Goal: Obtain resource: Download file/media

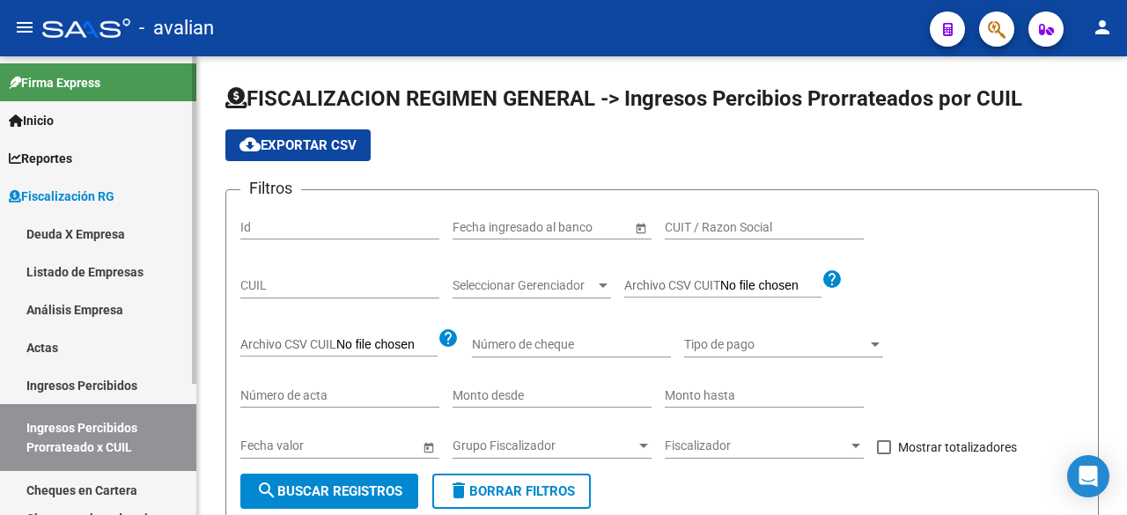
click at [100, 234] on link "Deuda X Empresa" at bounding box center [98, 234] width 196 height 38
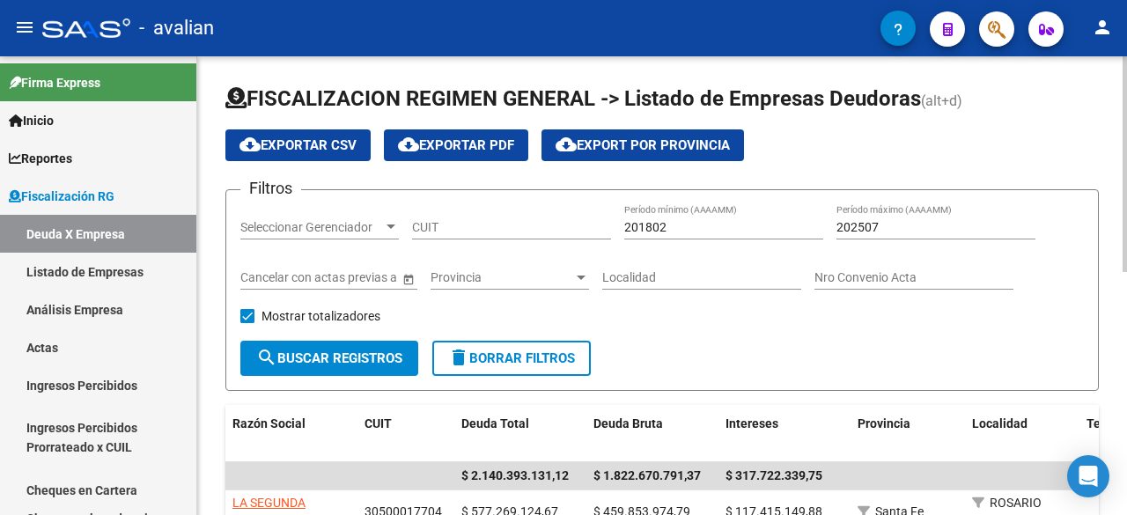
click at [687, 231] on input "201802" at bounding box center [723, 227] width 199 height 15
click at [730, 225] on input "201802" at bounding box center [723, 227] width 199 height 15
click at [668, 226] on input "201802" at bounding box center [723, 227] width 199 height 15
click at [647, 225] on input "201802" at bounding box center [723, 227] width 199 height 15
drag, startPoint x: 652, startPoint y: 224, endPoint x: 663, endPoint y: 223, distance: 11.5
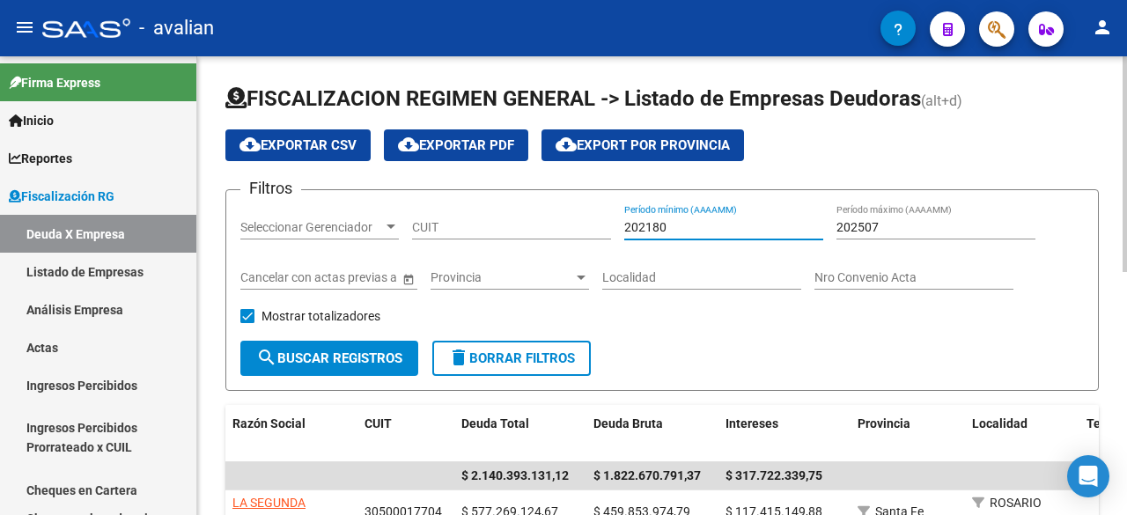
click at [663, 223] on input "202180" at bounding box center [723, 227] width 199 height 15
click at [651, 222] on input "202101" at bounding box center [723, 227] width 199 height 15
drag, startPoint x: 675, startPoint y: 220, endPoint x: 541, endPoint y: 223, distance: 133.9
click at [541, 223] on div "Filtros Seleccionar Gerenciador Seleccionar Gerenciador CUIT 202501 Período mín…" at bounding box center [662, 272] width 844 height 136
type input "202501"
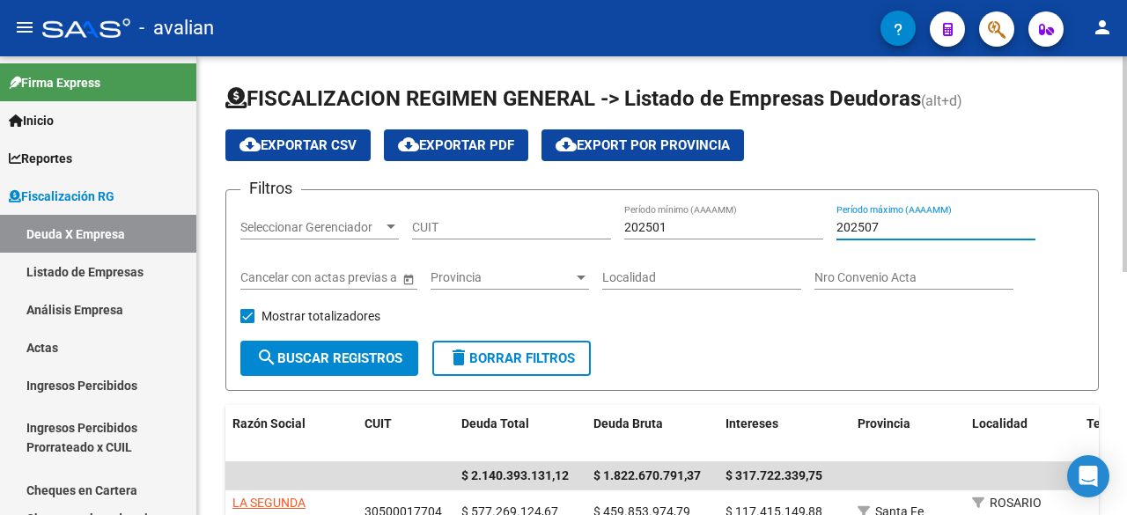
drag, startPoint x: 888, startPoint y: 232, endPoint x: 822, endPoint y: 223, distance: 65.8
click at [822, 223] on div "Filtros Seleccionar Gerenciador Seleccionar Gerenciador CUIT 202501 Período mín…" at bounding box center [662, 272] width 844 height 136
paste input "1"
click at [356, 358] on span "search Buscar Registros" at bounding box center [329, 358] width 146 height 16
drag, startPoint x: 883, startPoint y: 223, endPoint x: 871, endPoint y: 226, distance: 12.8
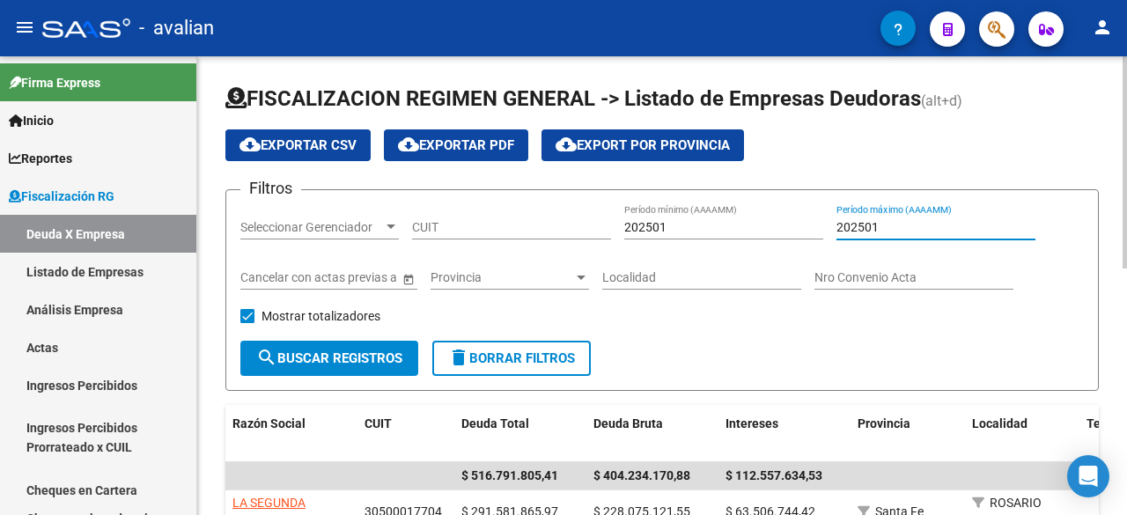
click at [871, 226] on input "202501" at bounding box center [936, 227] width 199 height 15
click at [354, 356] on span "search Buscar Registros" at bounding box center [329, 358] width 146 height 16
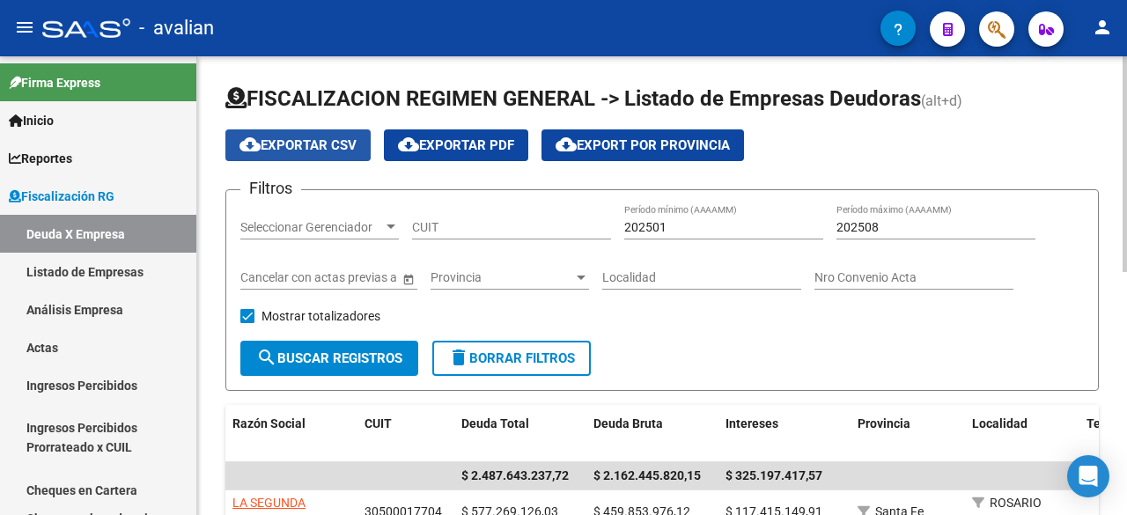
click at [299, 144] on span "cloud_download Exportar CSV" at bounding box center [298, 145] width 117 height 16
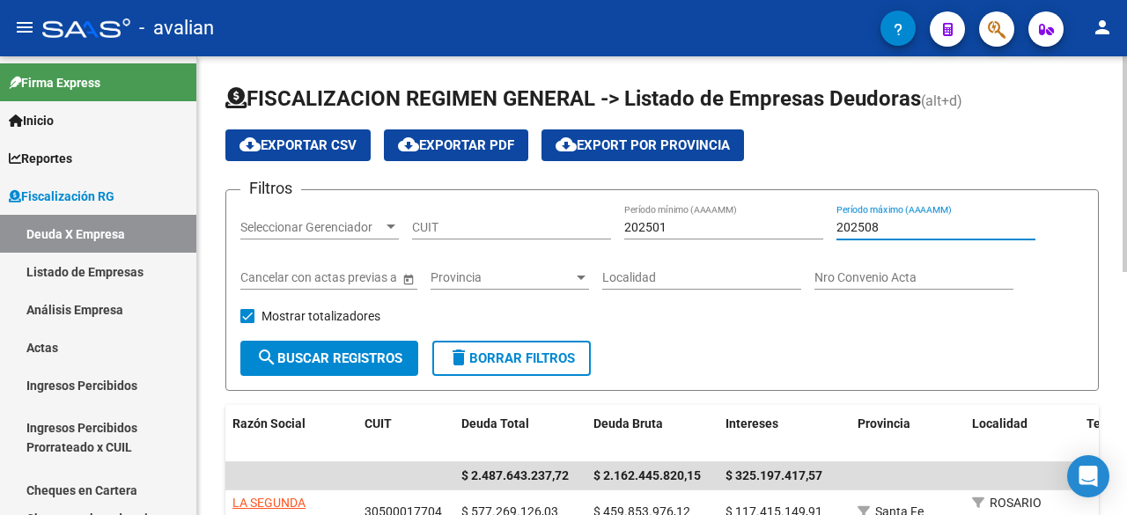
drag, startPoint x: 881, startPoint y: 228, endPoint x: 872, endPoint y: 230, distance: 9.8
click at [872, 230] on input "202508" at bounding box center [936, 227] width 199 height 15
type input "202501"
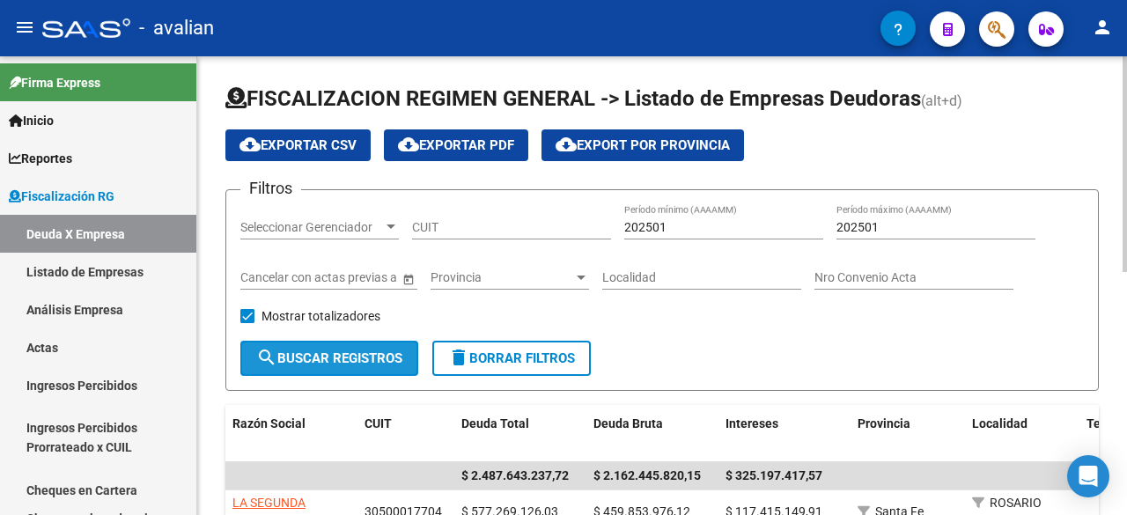
click at [364, 358] on span "search Buscar Registros" at bounding box center [329, 358] width 146 height 16
click at [338, 144] on span "cloud_download Exportar CSV" at bounding box center [298, 145] width 117 height 16
click at [1058, 110] on h1 "FISCALIZACION REGIMEN GENERAL -> Listado de Empresas Deudoras (alt+d)" at bounding box center [662, 100] width 874 height 31
click at [302, 358] on span "search Buscar Registros" at bounding box center [329, 358] width 146 height 16
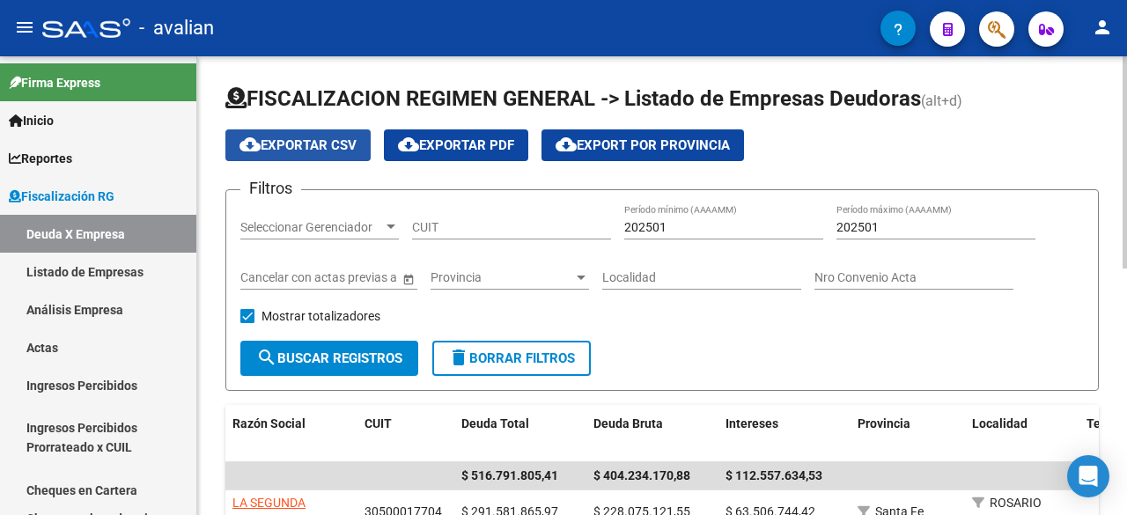
click at [324, 145] on span "cloud_download Exportar CSV" at bounding box center [298, 145] width 117 height 16
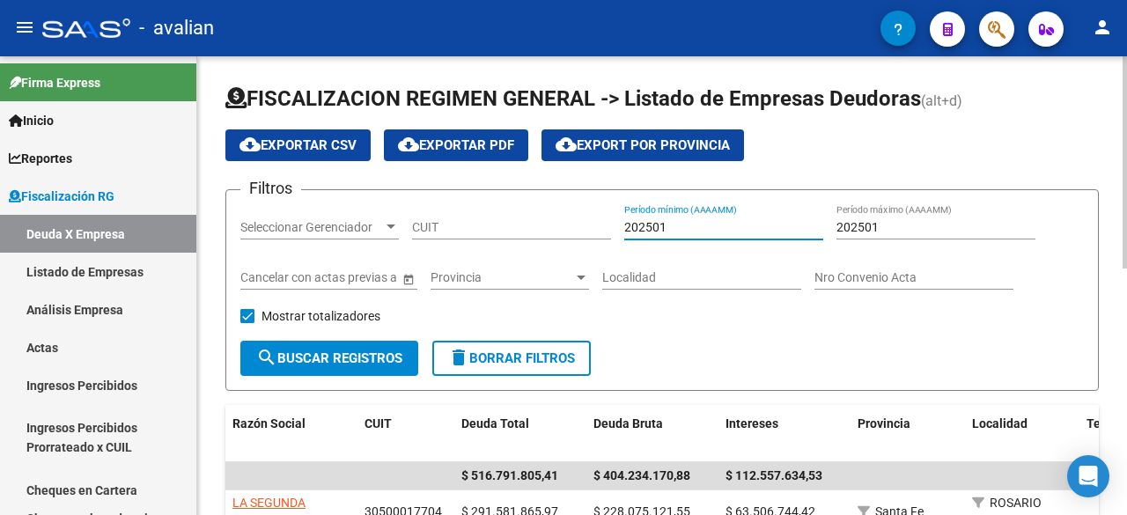
click at [660, 225] on input "202501" at bounding box center [723, 227] width 199 height 15
type input "202502"
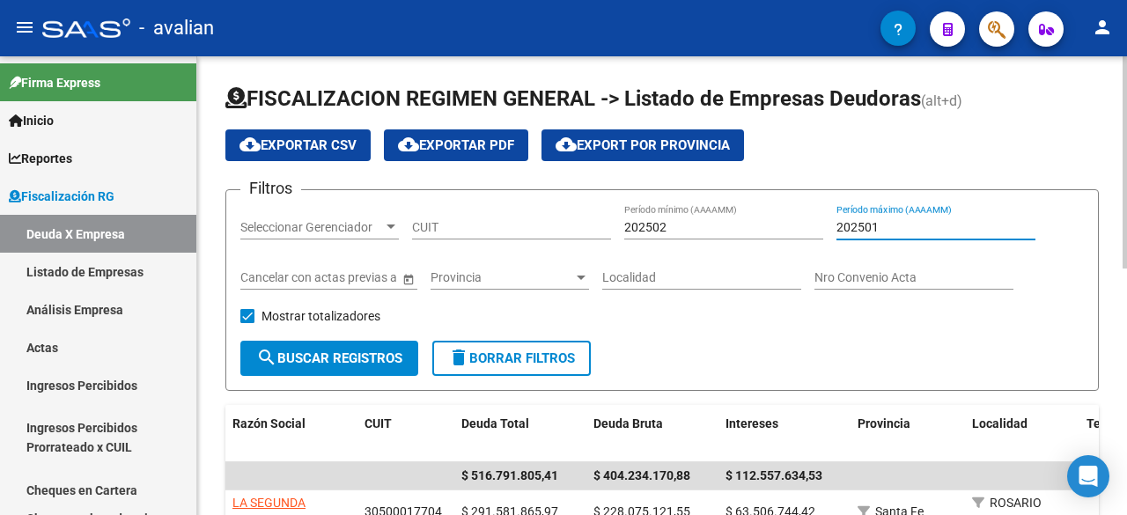
click at [873, 228] on input "202501" at bounding box center [936, 227] width 199 height 15
type input "202502"
click at [328, 373] on button "search Buscar Registros" at bounding box center [329, 358] width 178 height 35
click at [291, 145] on span "cloud_download Exportar CSV" at bounding box center [298, 145] width 117 height 16
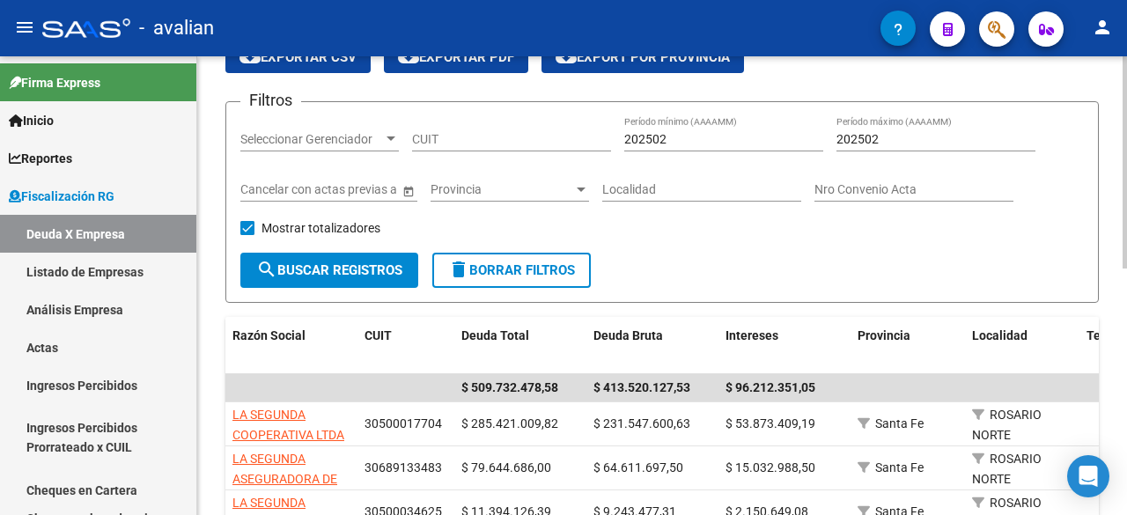
click at [342, 279] on button "search Buscar Registros" at bounding box center [329, 270] width 178 height 35
drag, startPoint x: 672, startPoint y: 140, endPoint x: 659, endPoint y: 142, distance: 13.3
click at [659, 142] on input "202502" at bounding box center [723, 139] width 199 height 15
type input "202503"
click at [871, 137] on input "202502" at bounding box center [936, 139] width 199 height 15
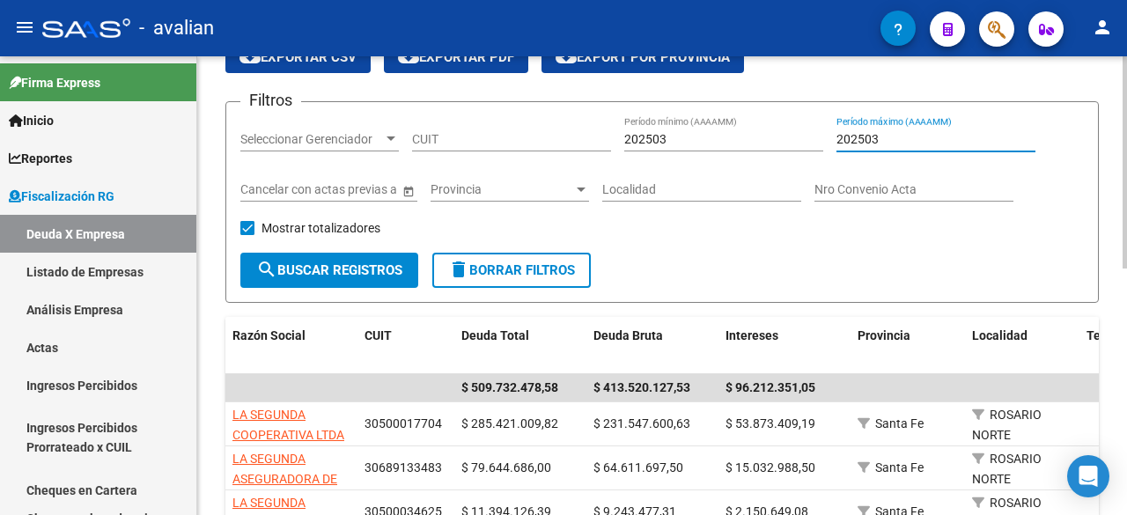
type input "202503"
click at [375, 267] on span "search Buscar Registros" at bounding box center [329, 270] width 146 height 16
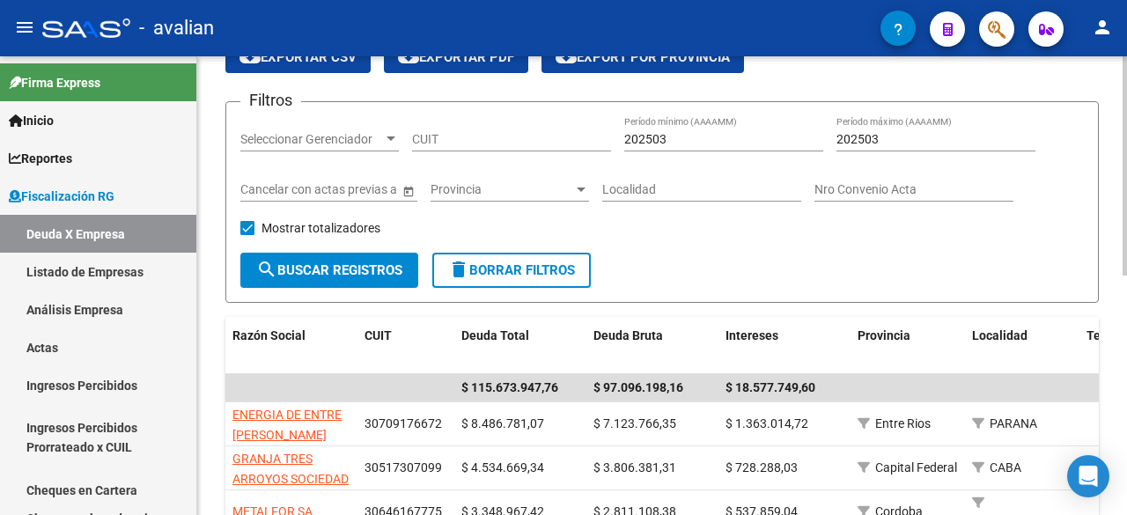
scroll to position [0, 0]
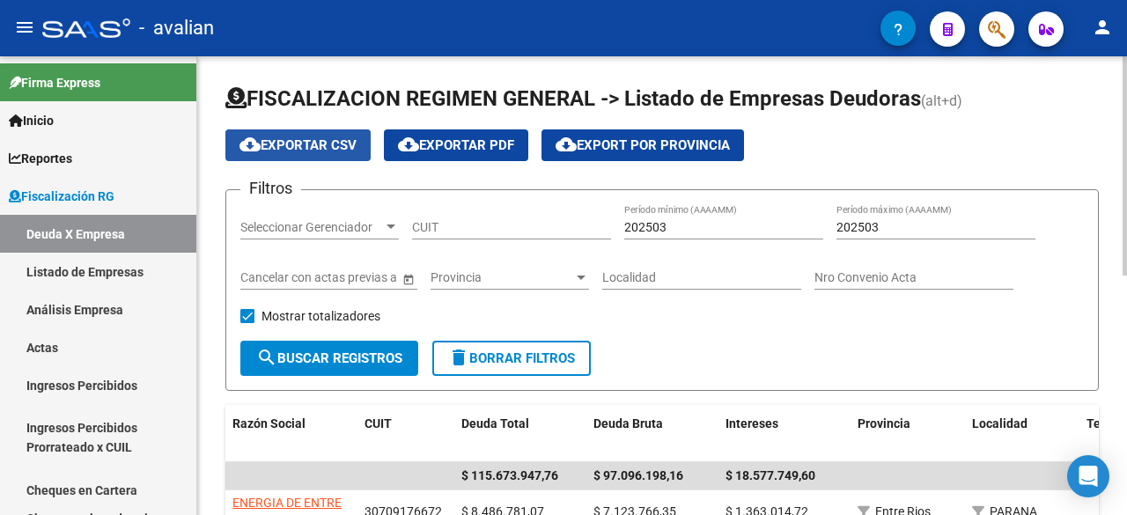
click at [285, 150] on span "cloud_download Exportar CSV" at bounding box center [298, 145] width 117 height 16
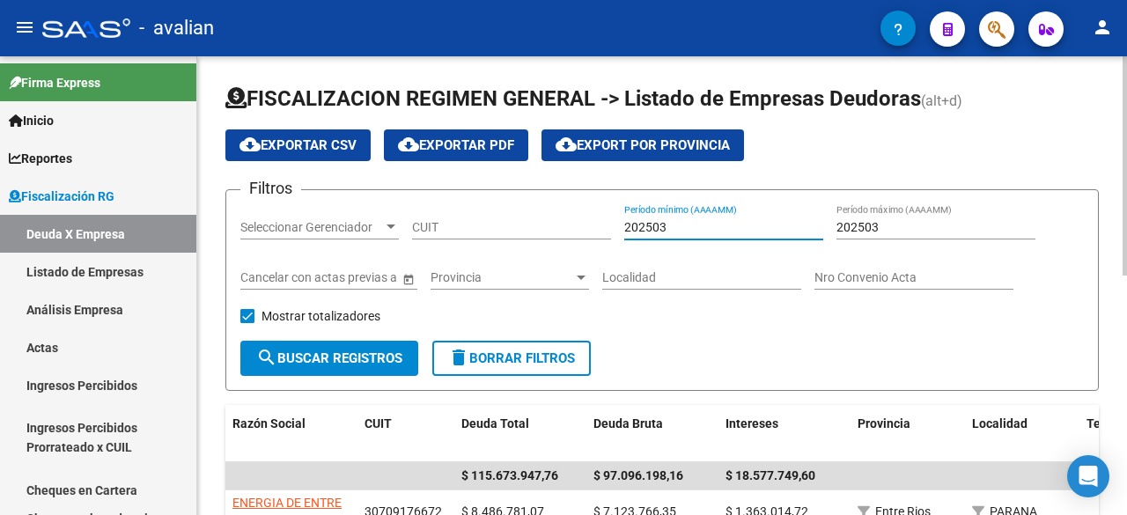
click at [664, 220] on input "202503" at bounding box center [723, 227] width 199 height 15
type input "202504"
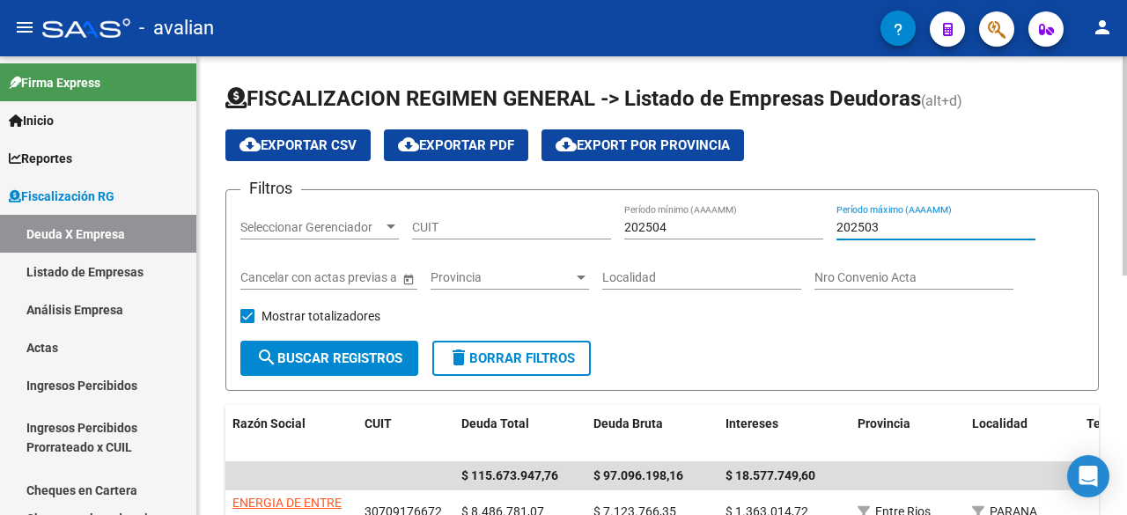
click at [878, 220] on input "202503" at bounding box center [936, 227] width 199 height 15
type input "202504"
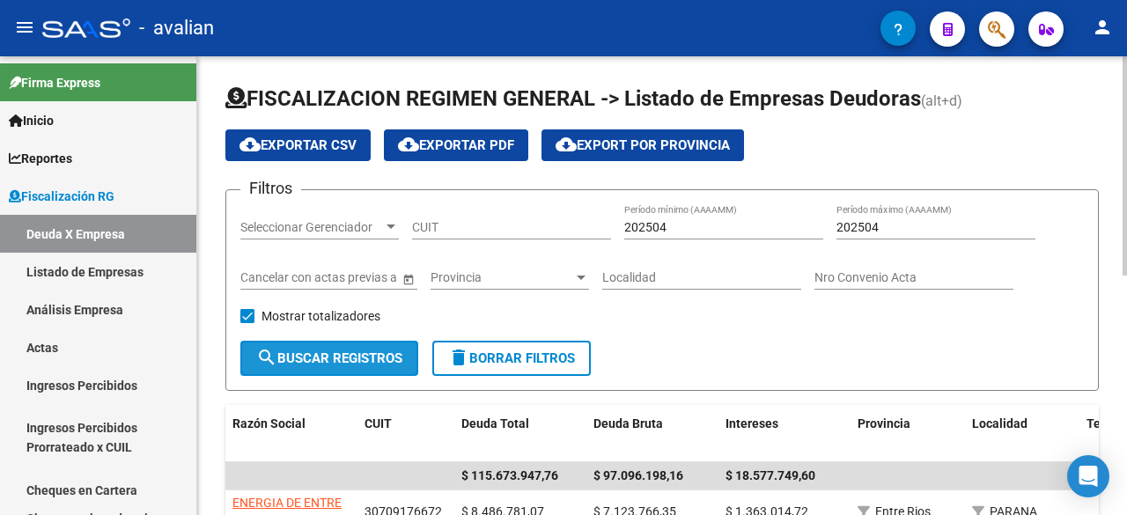
click at [331, 355] on span "search Buscar Registros" at bounding box center [329, 358] width 146 height 16
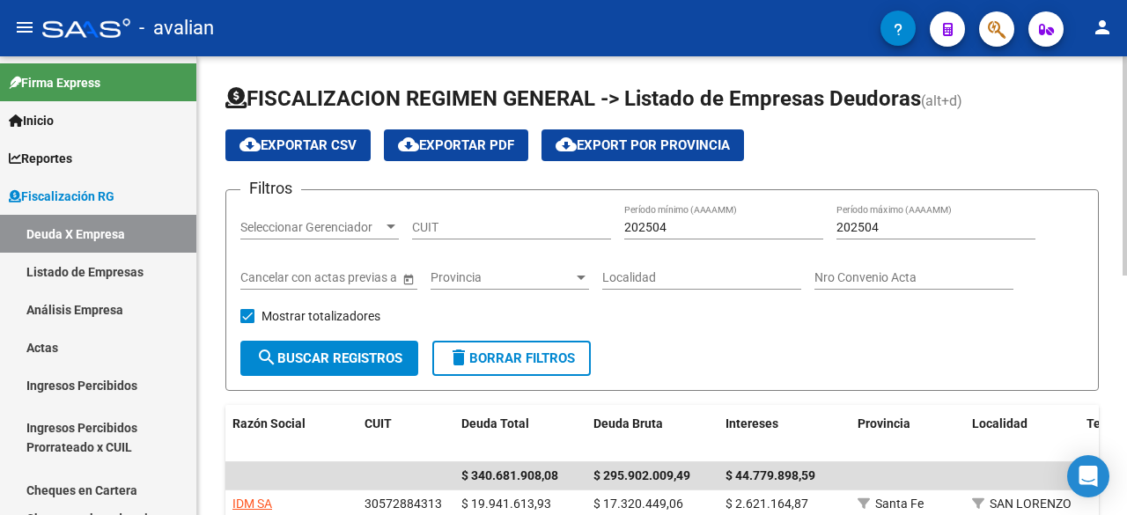
click at [289, 147] on span "cloud_download Exportar CSV" at bounding box center [298, 145] width 117 height 16
click at [663, 220] on input "202504" at bounding box center [723, 227] width 199 height 15
type input "202505"
click at [877, 221] on input "202504" at bounding box center [936, 227] width 199 height 15
type input "202505"
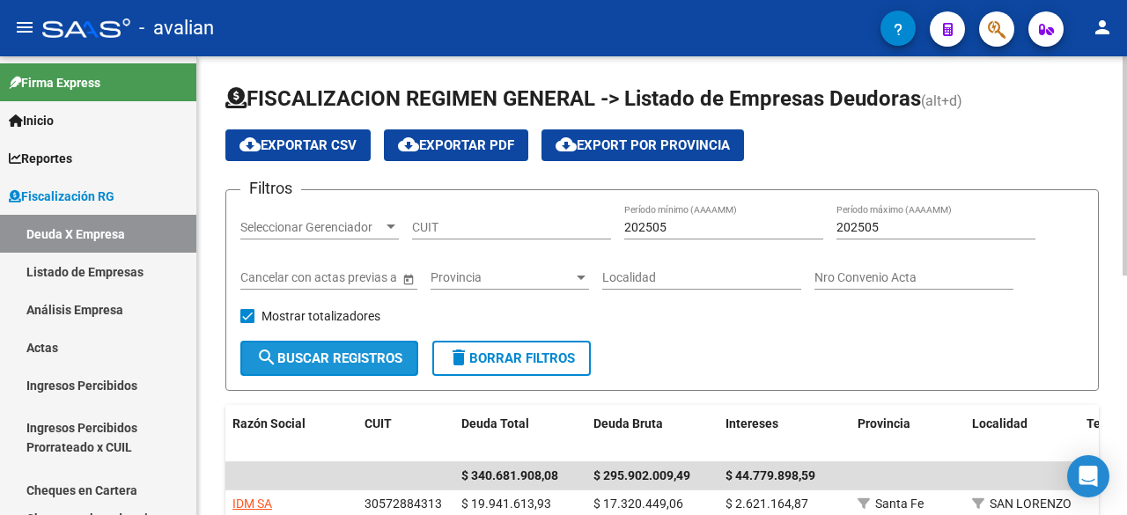
click at [298, 364] on span "search Buscar Registros" at bounding box center [329, 358] width 146 height 16
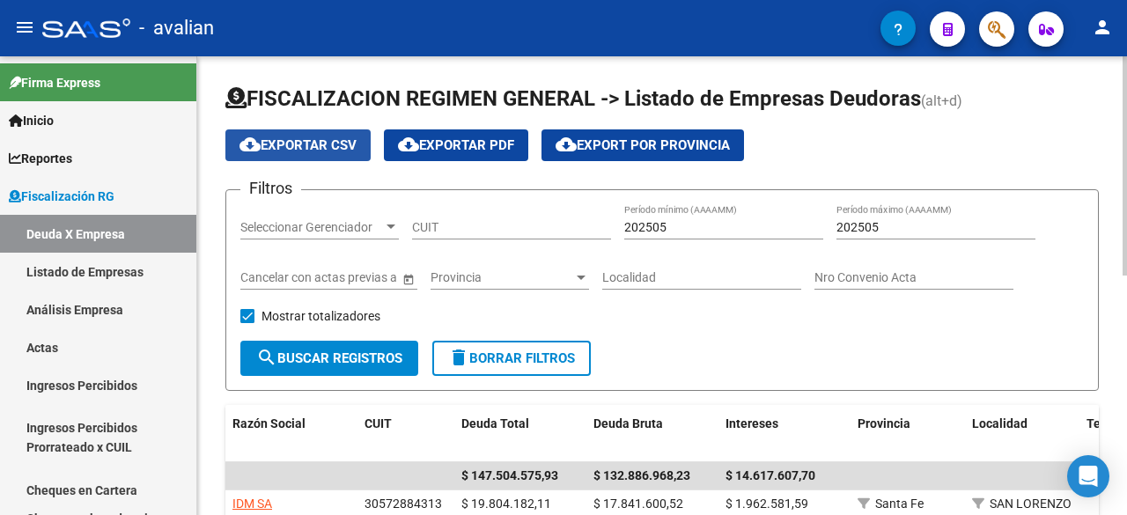
click at [305, 150] on span "cloud_download Exportar CSV" at bounding box center [298, 145] width 117 height 16
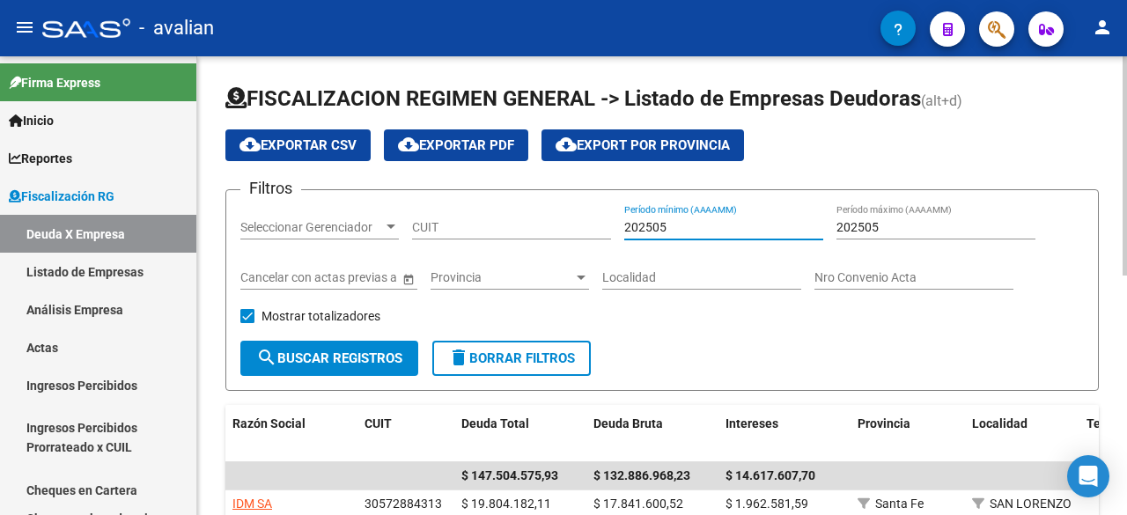
click at [664, 221] on input "202505" at bounding box center [723, 227] width 199 height 15
type input "202506"
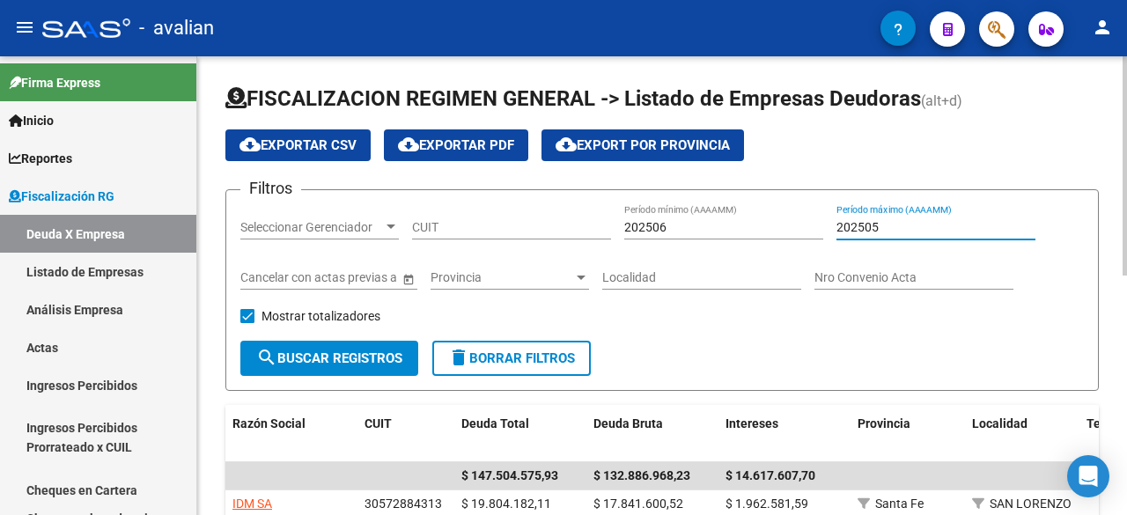
click at [877, 220] on input "202505" at bounding box center [936, 227] width 199 height 15
type input "202506"
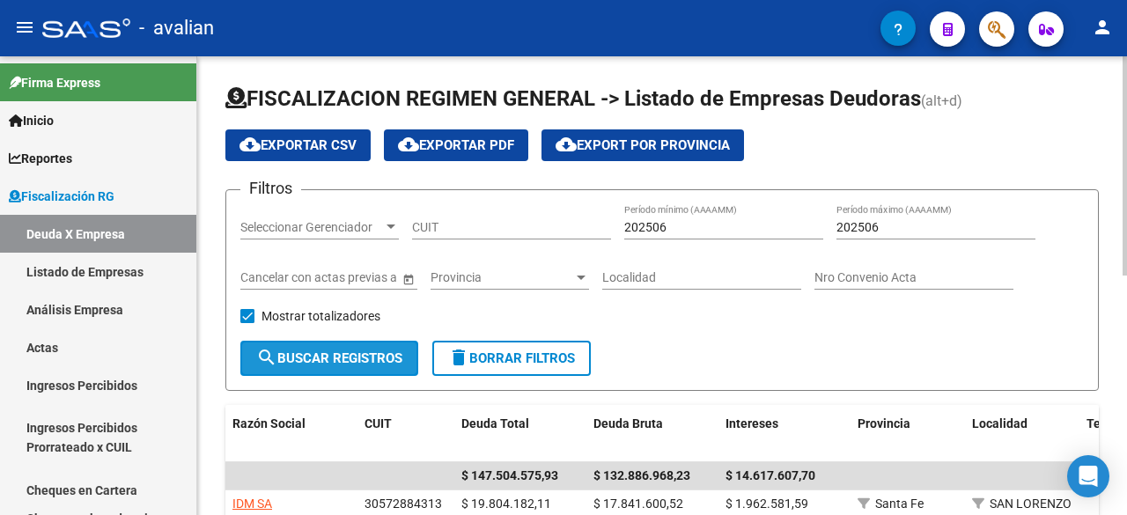
click at [335, 354] on span "search Buscar Registros" at bounding box center [329, 358] width 146 height 16
click at [352, 358] on span "search Buscar Registros" at bounding box center [329, 358] width 146 height 16
click at [316, 140] on span "cloud_download Exportar CSV" at bounding box center [298, 145] width 117 height 16
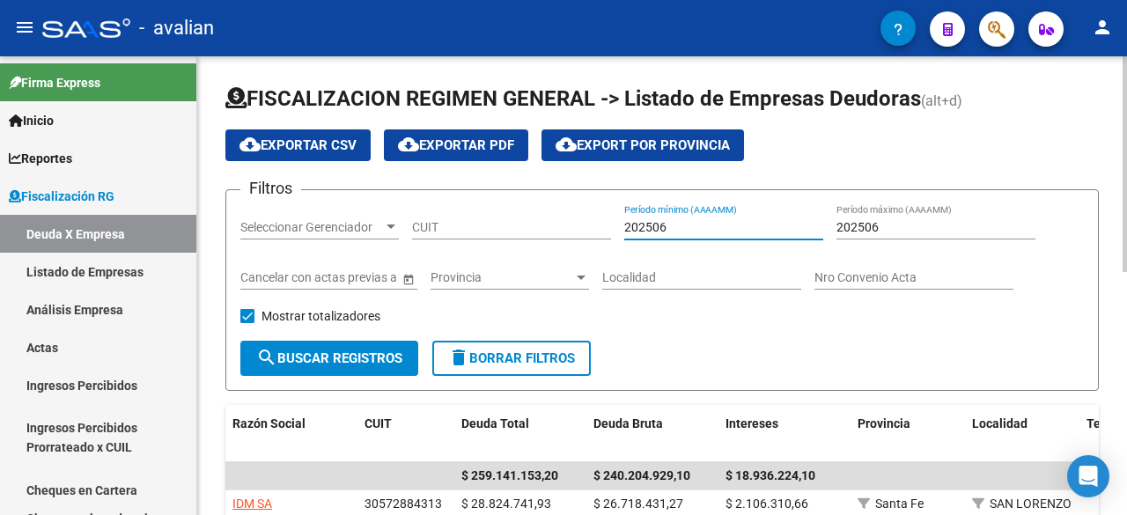
click at [660, 226] on input "202506" at bounding box center [723, 227] width 199 height 15
type input "202507"
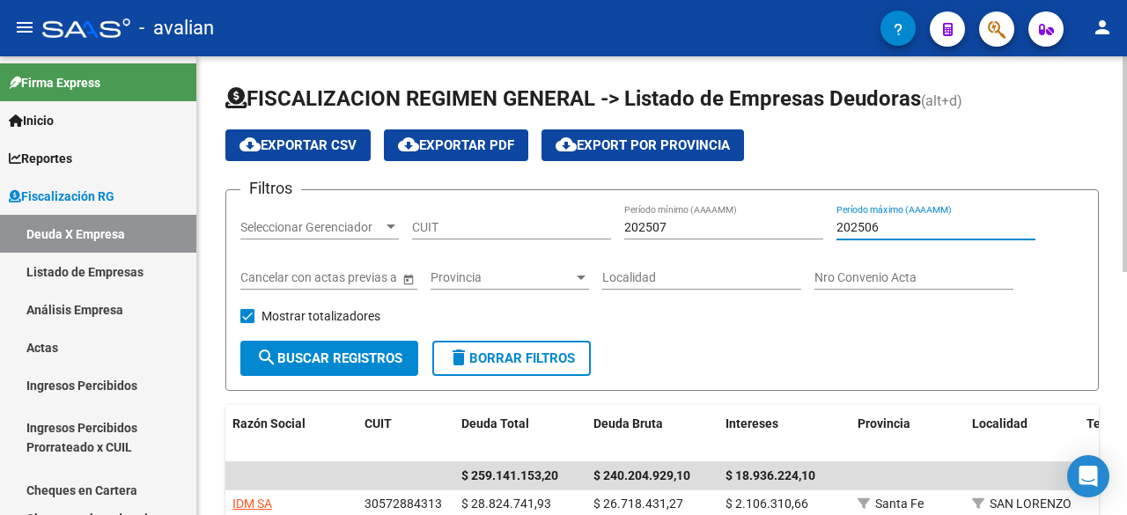
click at [873, 225] on input "202506" at bounding box center [936, 227] width 199 height 15
type input "202507"
click at [380, 354] on span "search Buscar Registros" at bounding box center [329, 358] width 146 height 16
click at [305, 153] on button "cloud_download Exportar CSV" at bounding box center [297, 145] width 145 height 32
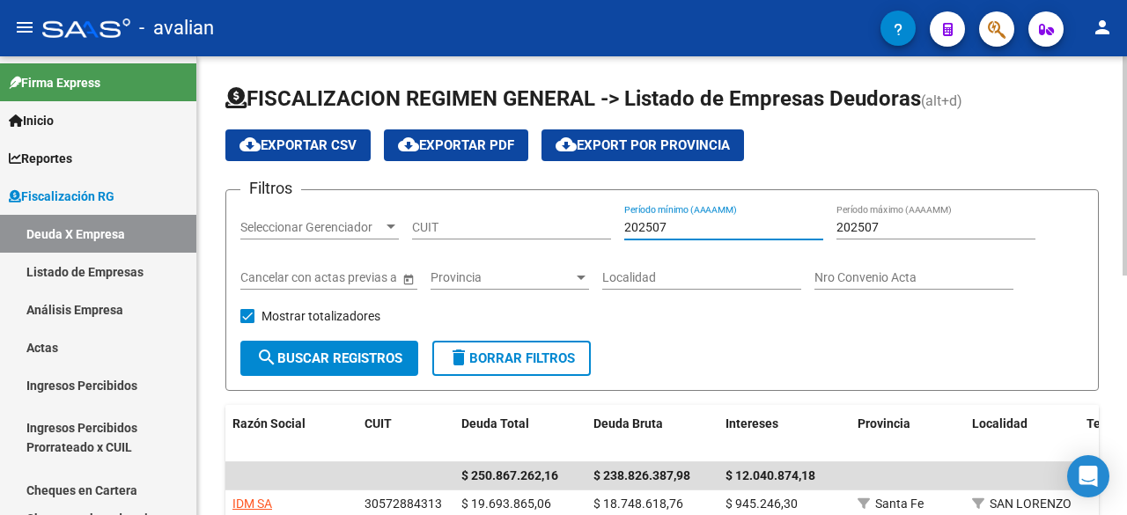
click at [665, 225] on input "202507" at bounding box center [723, 227] width 199 height 15
type input "202508"
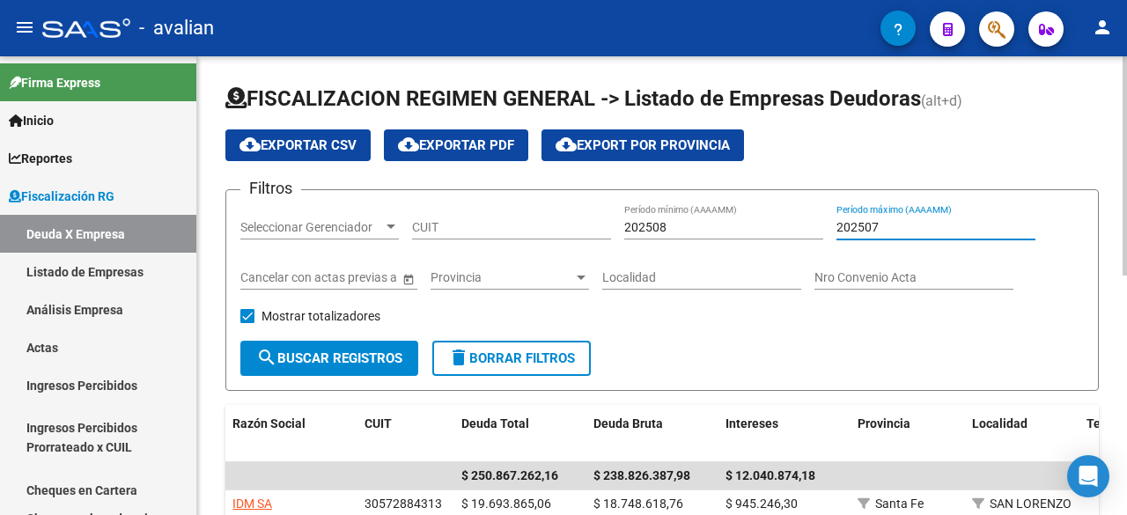
click at [880, 227] on input "202507" at bounding box center [936, 227] width 199 height 15
type input "202508"
click at [374, 370] on button "search Buscar Registros" at bounding box center [329, 358] width 178 height 35
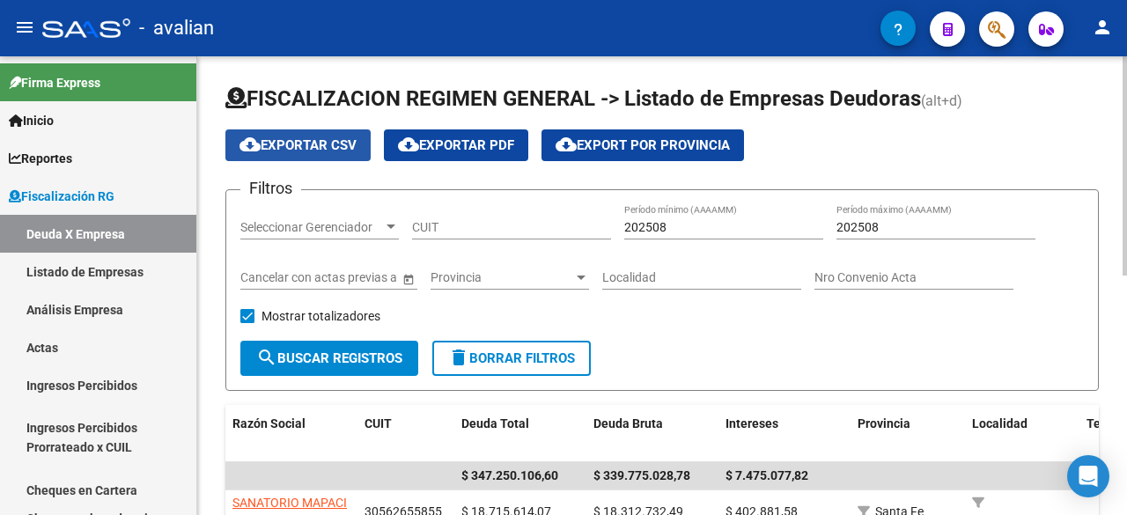
click at [315, 149] on span "cloud_download Exportar CSV" at bounding box center [298, 145] width 117 height 16
